Goal: Task Accomplishment & Management: Manage account settings

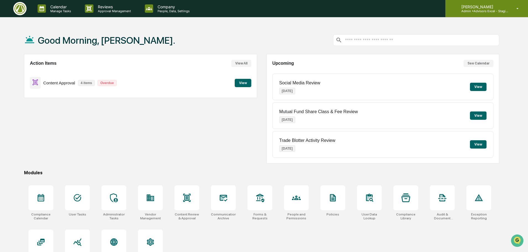
click at [486, 8] on p "[PERSON_NAME]" at bounding box center [482, 6] width 51 height 5
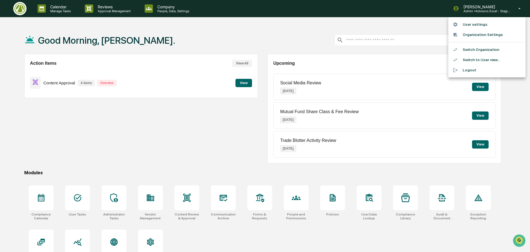
click at [479, 34] on li "Organization Settings" at bounding box center [487, 35] width 77 height 10
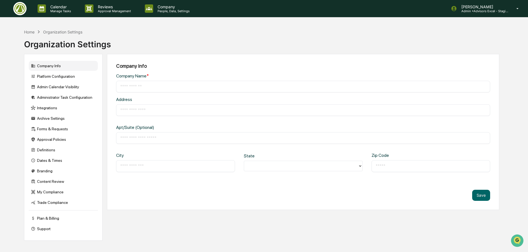
type input "**********"
type input "******"
type input "*****"
click at [52, 67] on div "Company Info" at bounding box center [63, 66] width 69 height 10
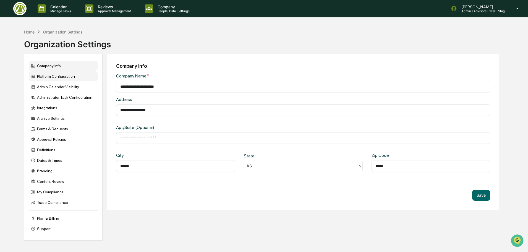
click at [55, 76] on div "Platform Configuration" at bounding box center [63, 76] width 69 height 10
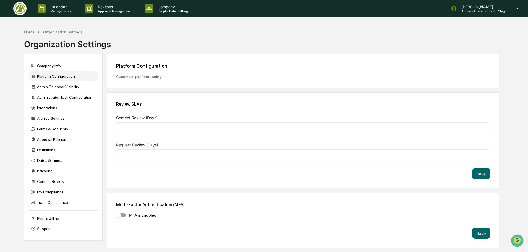
type input "*"
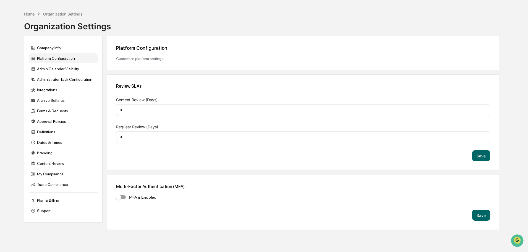
scroll to position [26, 0]
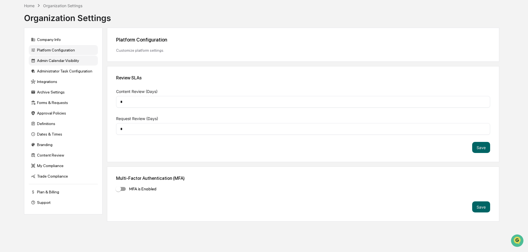
click at [44, 58] on div "Admin Calendar Visibility" at bounding box center [63, 61] width 69 height 10
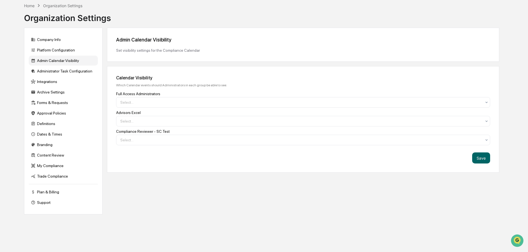
scroll to position [0, 0]
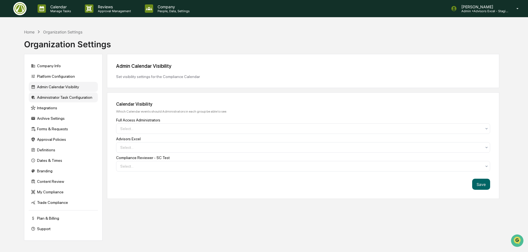
click at [64, 97] on div "Administrator Task Configuration" at bounding box center [63, 97] width 69 height 10
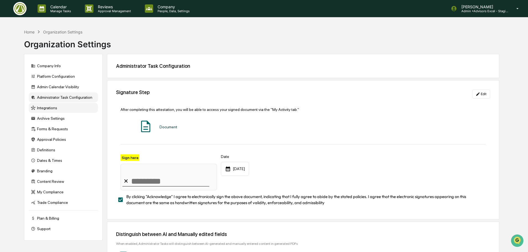
click at [56, 106] on div "Integrations" at bounding box center [63, 108] width 69 height 10
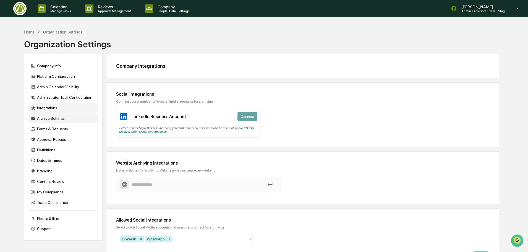
click at [51, 118] on div "Archive Settings" at bounding box center [63, 118] width 69 height 10
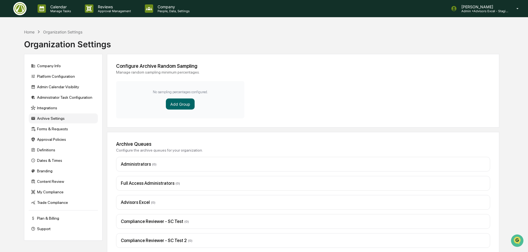
scroll to position [26, 0]
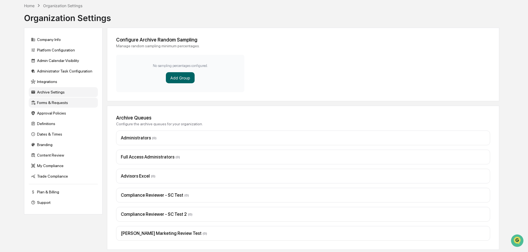
click at [50, 102] on div "Forms & Requests" at bounding box center [63, 102] width 69 height 10
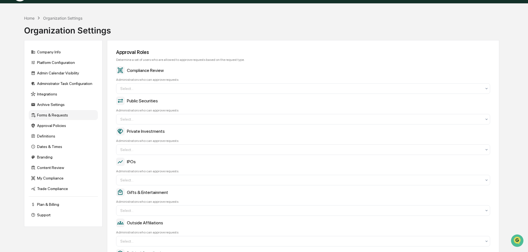
scroll to position [9, 0]
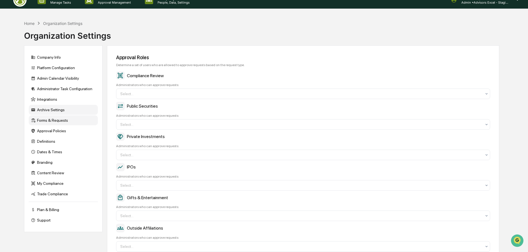
click at [50, 112] on div "Archive Settings" at bounding box center [63, 110] width 69 height 10
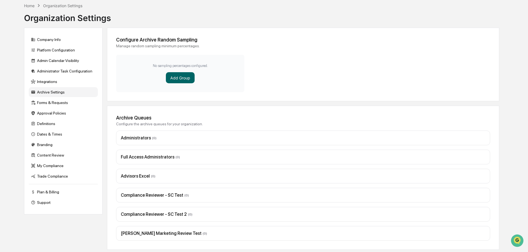
scroll to position [0, 0]
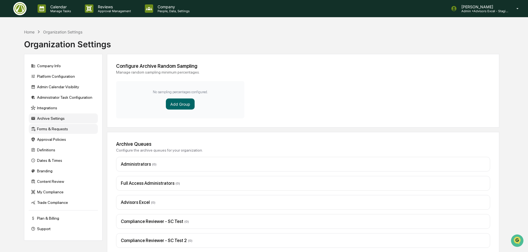
click at [50, 126] on div "Forms & Requests" at bounding box center [63, 129] width 69 height 10
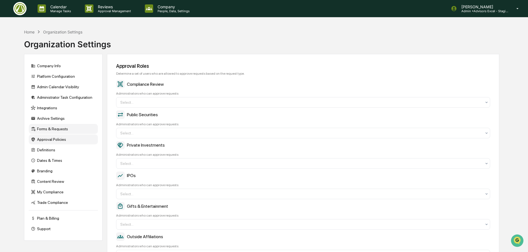
click at [52, 142] on div "Approval Policies" at bounding box center [63, 139] width 69 height 10
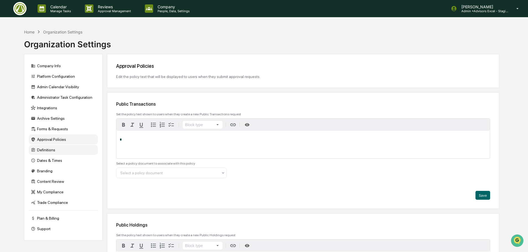
click at [50, 153] on div "Definitions" at bounding box center [63, 150] width 69 height 10
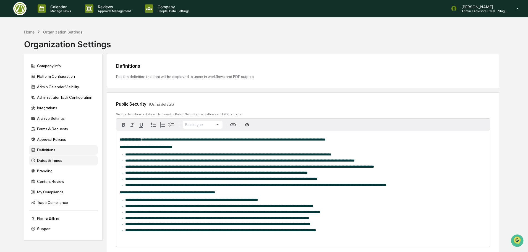
click at [52, 159] on div "Dates & Times" at bounding box center [63, 160] width 69 height 10
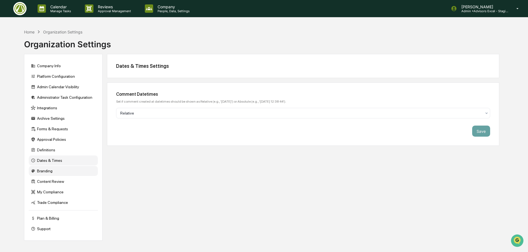
click at [54, 170] on div "Branding" at bounding box center [63, 171] width 69 height 10
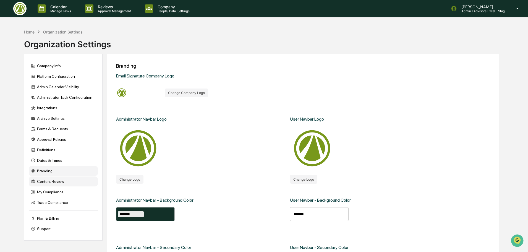
click at [58, 181] on div "Content Review" at bounding box center [63, 181] width 69 height 10
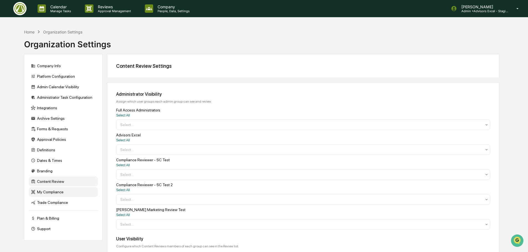
click at [46, 192] on div "My Compliance" at bounding box center [63, 192] width 69 height 10
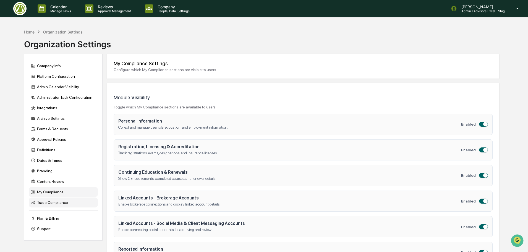
click at [64, 202] on div "Trade Compliance" at bounding box center [63, 202] width 69 height 10
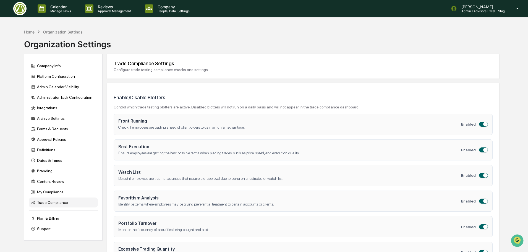
click at [9, 5] on div "Calendar Manage Tasks Reviews Approval Management Company People, Data, Setting…" at bounding box center [264, 8] width 528 height 17
click at [16, 7] on img at bounding box center [19, 8] width 13 height 13
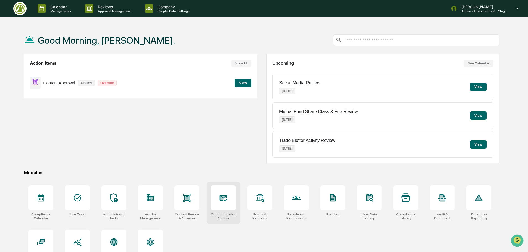
click at [227, 206] on div at bounding box center [223, 197] width 25 height 25
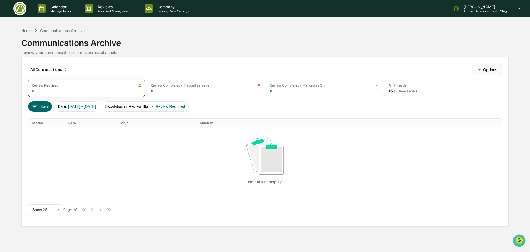
click at [497, 69] on button "Options" at bounding box center [487, 69] width 30 height 11
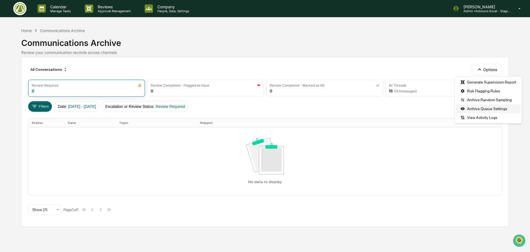
click at [488, 109] on div "Archive Queue Settings" at bounding box center [488, 108] width 65 height 9
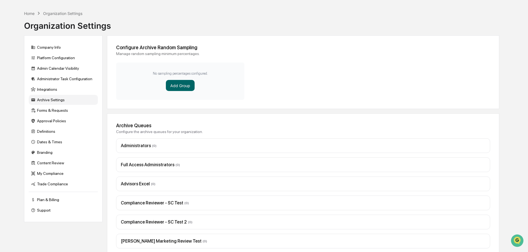
scroll to position [26, 0]
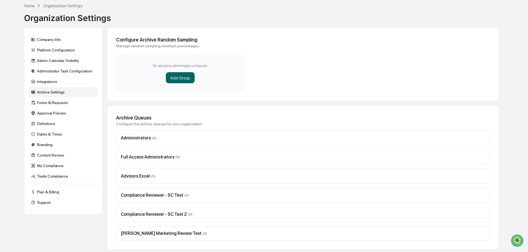
click at [184, 140] on div "Administrators ( 0 )" at bounding box center [303, 137] width 364 height 5
click at [130, 138] on div "Administrators ( 0 )" at bounding box center [303, 137] width 364 height 5
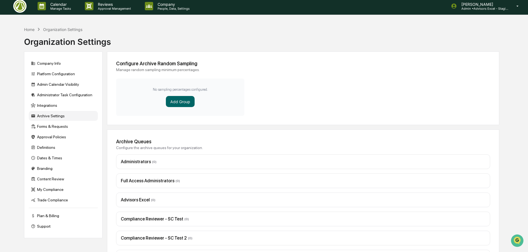
scroll to position [0, 0]
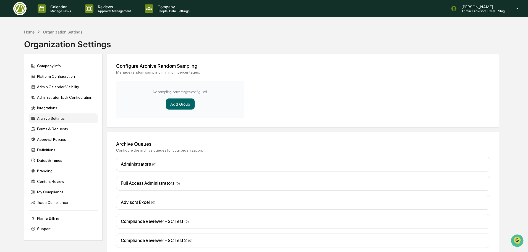
click at [19, 13] on img at bounding box center [19, 8] width 13 height 13
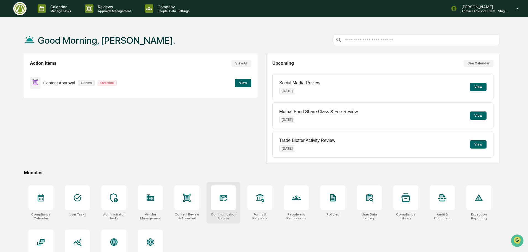
drag, startPoint x: 223, startPoint y: 198, endPoint x: 228, endPoint y: 200, distance: 5.0
click at [223, 198] on icon at bounding box center [223, 197] width 6 height 4
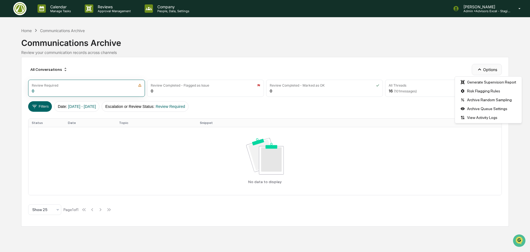
click at [483, 71] on button "Options" at bounding box center [487, 69] width 30 height 11
click at [489, 89] on div "Risk Flagging Rules" at bounding box center [488, 90] width 65 height 9
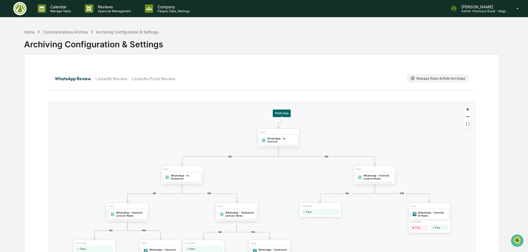
click at [441, 78] on div "Manage Rules & Rule Settings" at bounding box center [437, 78] width 55 height 5
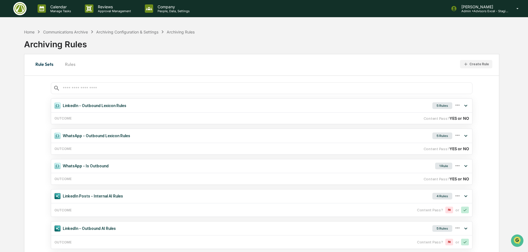
click at [70, 66] on button "Rules" at bounding box center [70, 63] width 25 height 13
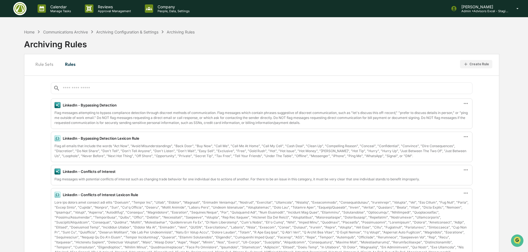
click at [43, 66] on button "Rule Sets" at bounding box center [44, 63] width 27 height 13
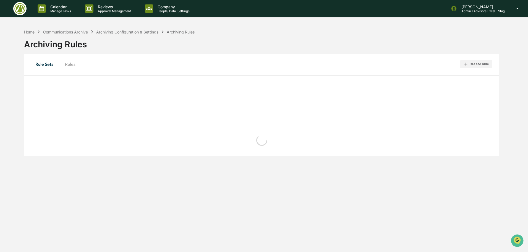
click at [73, 67] on button "Rules" at bounding box center [70, 63] width 25 height 13
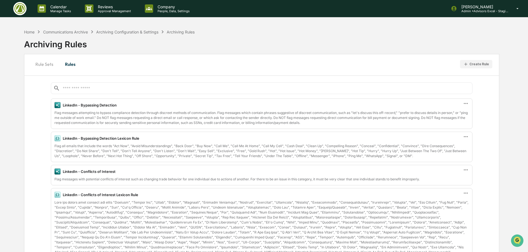
click at [48, 65] on button "Rule Sets" at bounding box center [44, 63] width 27 height 13
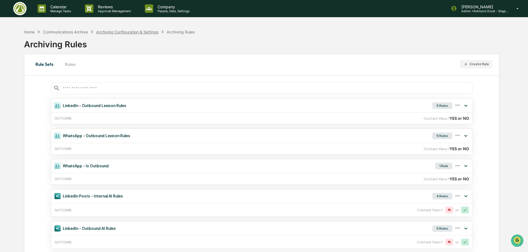
click at [121, 31] on div "Archiving Configuration & Settings" at bounding box center [127, 32] width 62 height 5
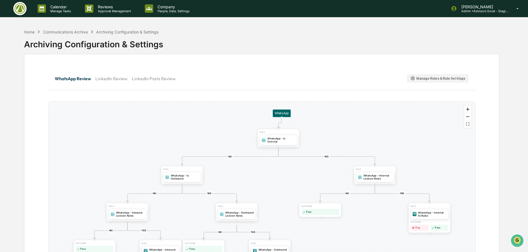
click at [427, 77] on div "Manage Rules & Rule Settings" at bounding box center [437, 78] width 55 height 5
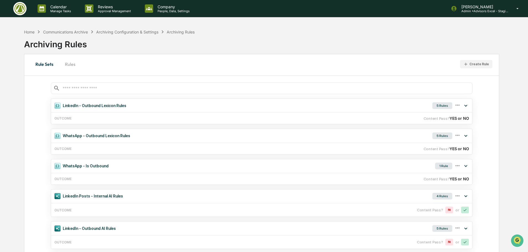
click at [67, 35] on div "Archiving Rules" at bounding box center [109, 42] width 170 height 14
click at [65, 32] on div "Communications Archive" at bounding box center [65, 32] width 45 height 5
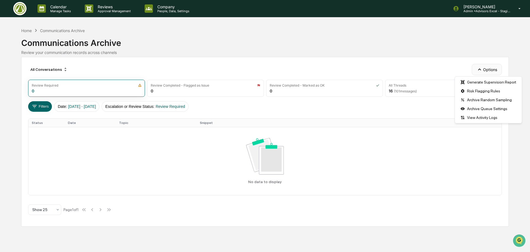
click at [496, 71] on button "Options" at bounding box center [487, 69] width 30 height 11
click at [480, 109] on div "Archive Queue Settings" at bounding box center [488, 108] width 65 height 9
